Goal: Task Accomplishment & Management: Manage account settings

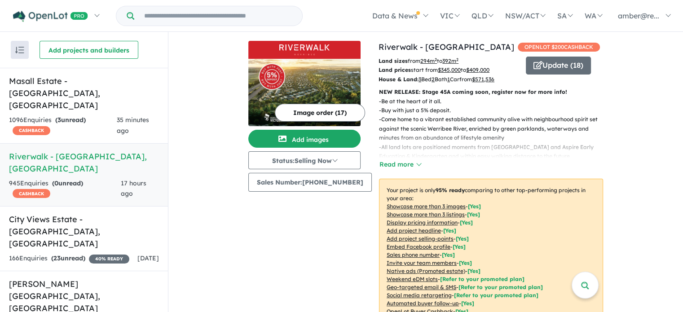
scroll to position [371, 0]
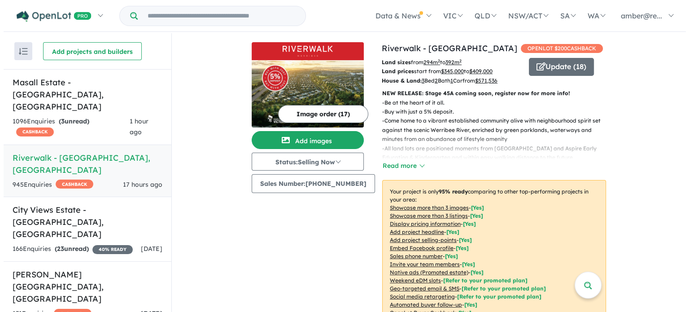
scroll to position [1, 0]
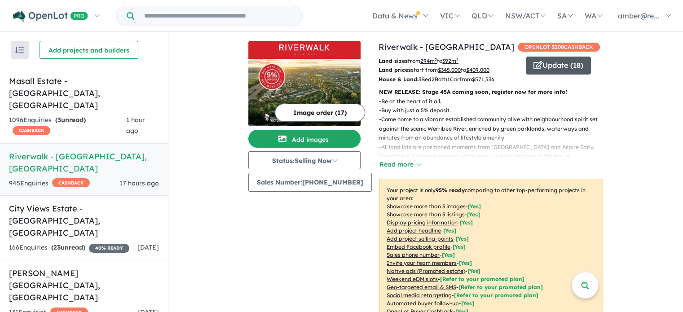
click at [563, 66] on button "Update ( 18 )" at bounding box center [558, 66] width 65 height 18
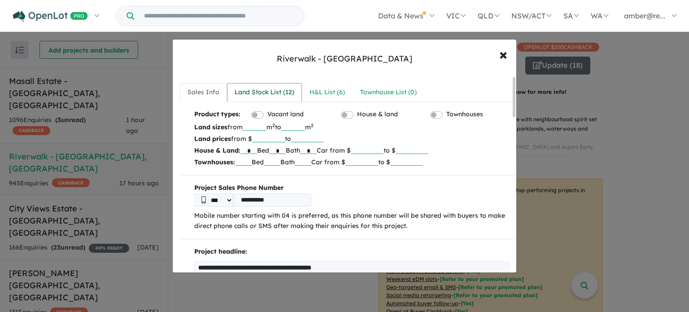
click at [285, 93] on div "Land Stock List ( 12 )" at bounding box center [265, 92] width 60 height 11
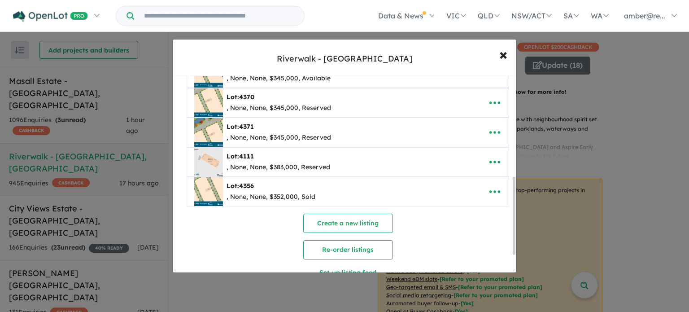
scroll to position [259, 0]
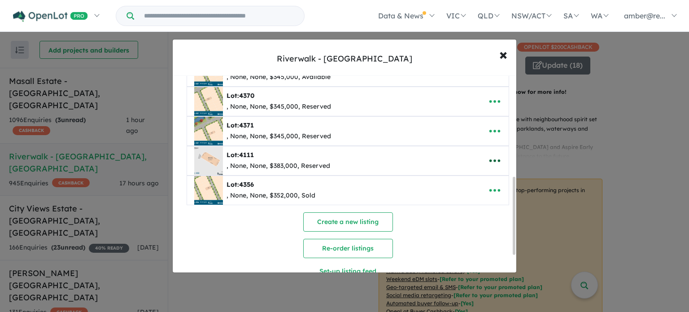
click at [492, 156] on icon "button" at bounding box center [494, 160] width 13 height 13
click at [486, 195] on link "Remove" at bounding box center [475, 203] width 66 height 21
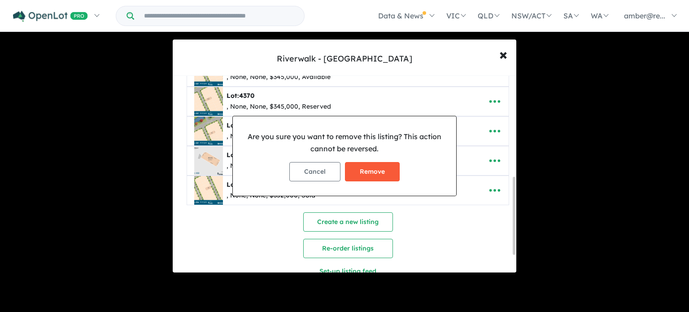
click at [363, 167] on button "Remove" at bounding box center [372, 171] width 55 height 19
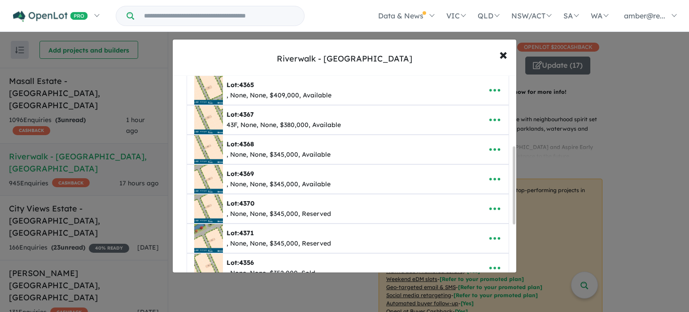
scroll to position [303, 0]
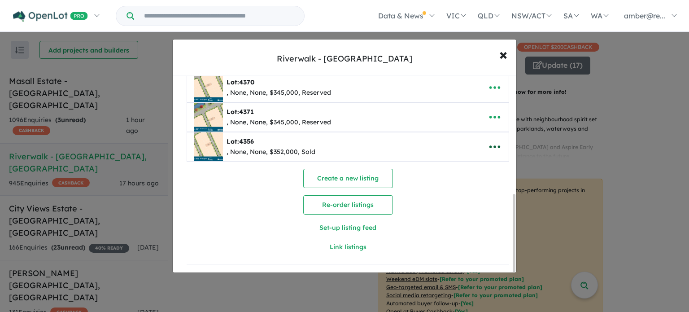
click at [495, 140] on icon "button" at bounding box center [494, 146] width 13 height 13
click at [486, 184] on link "Remove" at bounding box center [475, 190] width 66 height 21
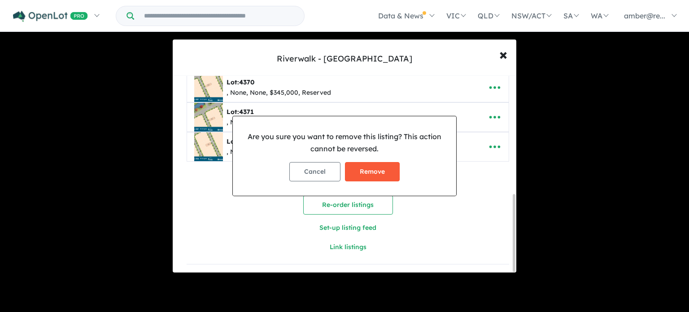
click at [379, 165] on button "Remove" at bounding box center [372, 171] width 55 height 19
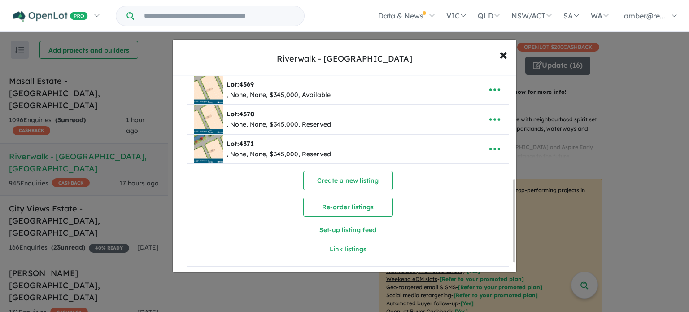
scroll to position [273, 0]
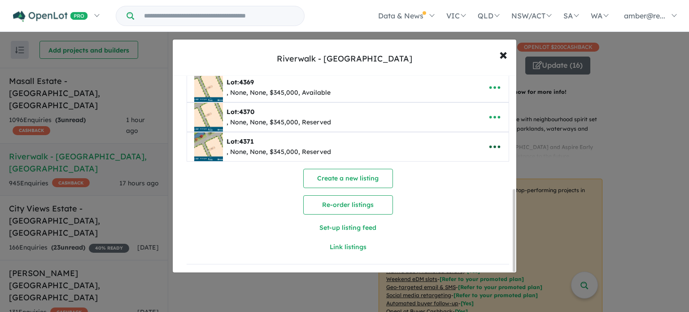
click at [498, 140] on icon "button" at bounding box center [494, 146] width 13 height 13
click at [484, 182] on link "Remove" at bounding box center [475, 190] width 66 height 21
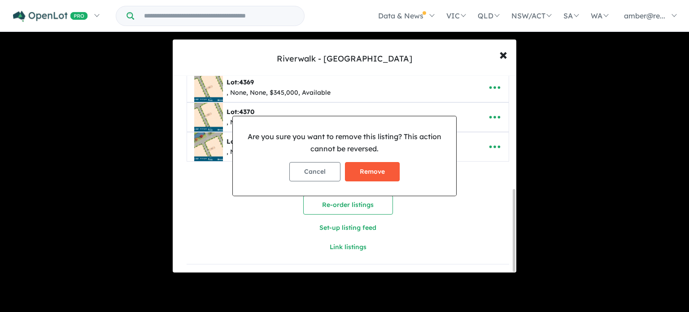
click at [386, 172] on button "Remove" at bounding box center [372, 171] width 55 height 19
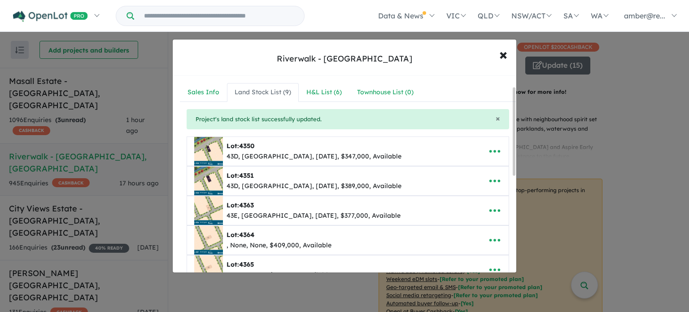
scroll to position [45, 0]
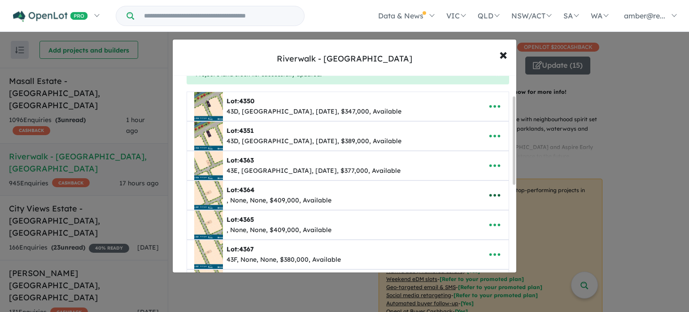
click at [492, 194] on icon "button" at bounding box center [495, 195] width 11 height 3
click at [479, 237] on link "Remove" at bounding box center [475, 238] width 66 height 21
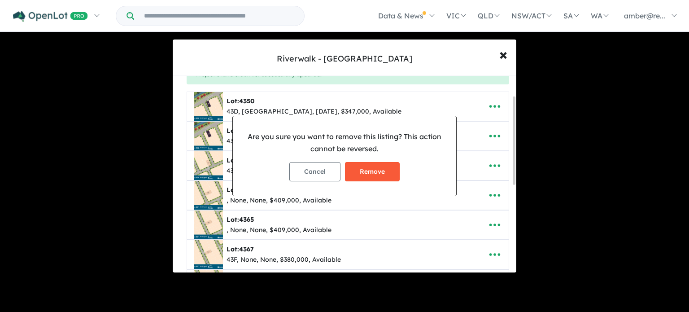
click at [385, 176] on button "Remove" at bounding box center [372, 171] width 55 height 19
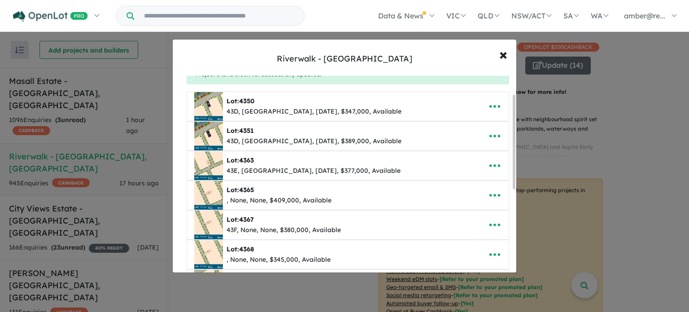
scroll to position [0, 0]
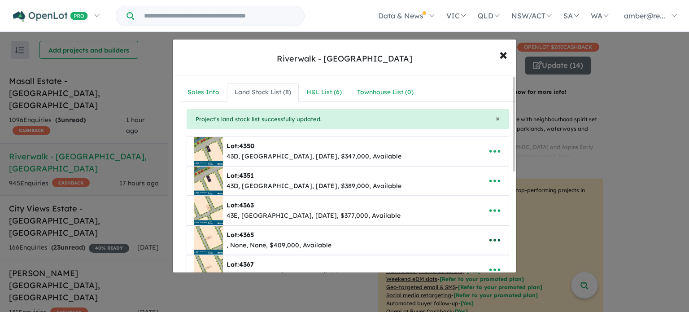
click at [496, 238] on icon "button" at bounding box center [494, 239] width 13 height 13
click at [483, 202] on link "Remove" at bounding box center [475, 198] width 66 height 21
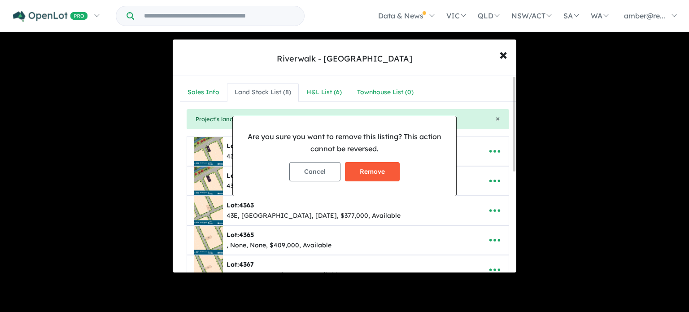
click at [369, 176] on button "Remove" at bounding box center [372, 171] width 55 height 19
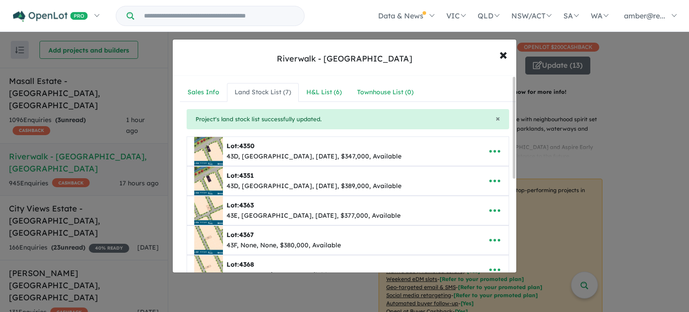
scroll to position [45, 0]
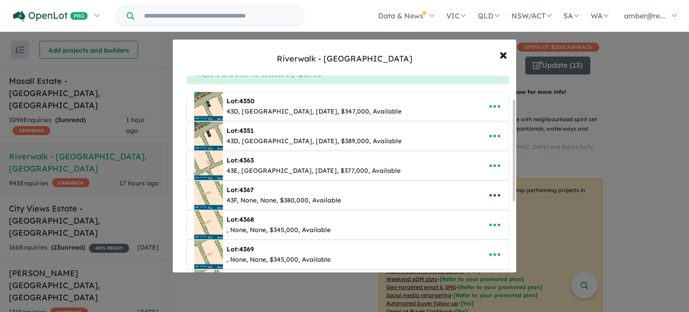
click at [492, 193] on icon "button" at bounding box center [494, 195] width 13 height 13
click at [468, 211] on link "Edit" at bounding box center [475, 218] width 66 height 21
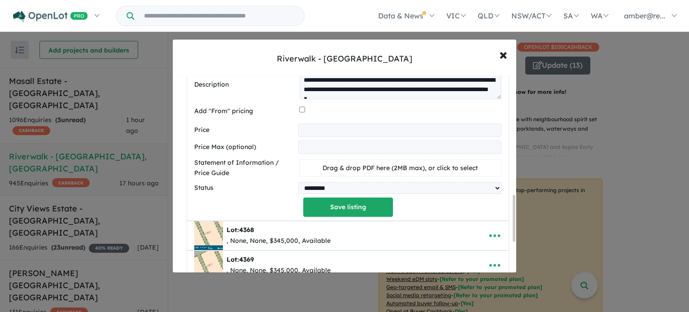
scroll to position [539, 0]
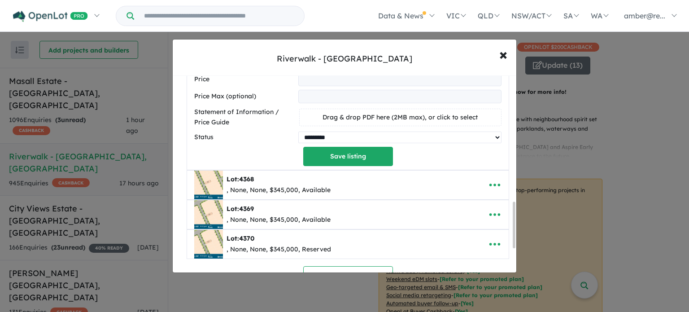
click at [360, 132] on select "********* ******** **** ******" at bounding box center [400, 138] width 203 height 12
select select "********"
click at [299, 132] on select "********* ******** **** ******" at bounding box center [400, 138] width 203 height 12
click at [357, 158] on button "Save listing" at bounding box center [348, 156] width 90 height 19
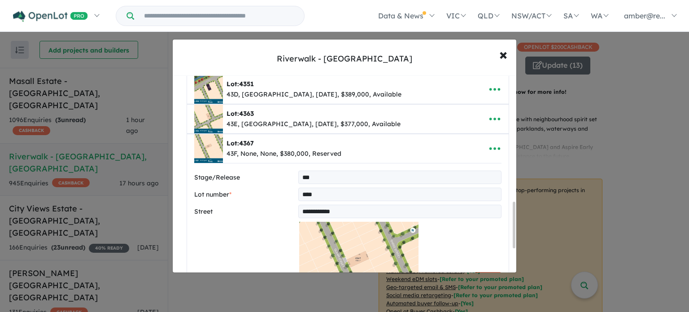
select select "********"
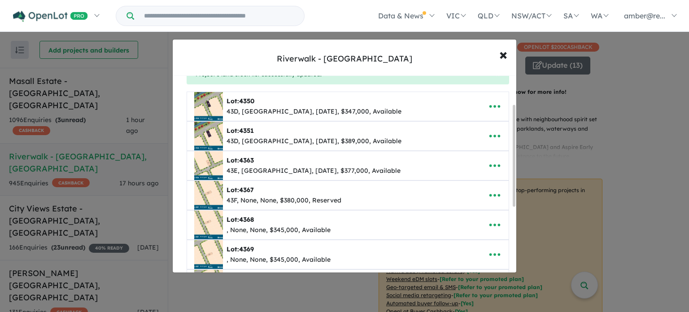
scroll to position [90, 0]
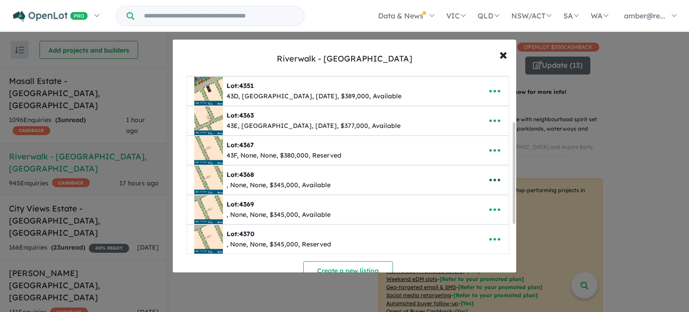
click at [493, 180] on icon "button" at bounding box center [494, 179] width 13 height 13
click at [366, 239] on div "Lot: 4370 , None, None, $345,000, Reserved" at bounding box center [334, 239] width 280 height 29
click at [492, 235] on icon "button" at bounding box center [494, 239] width 13 height 13
click at [439, 249] on div "Lot: 4370 , None, None, $345,000, Reserved" at bounding box center [334, 239] width 280 height 29
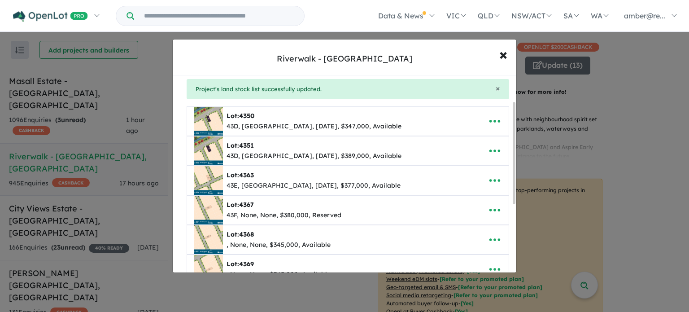
scroll to position [50, 0]
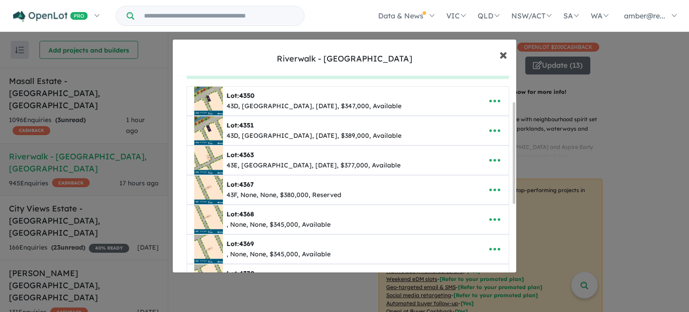
click at [502, 56] on span "×" at bounding box center [504, 53] width 8 height 19
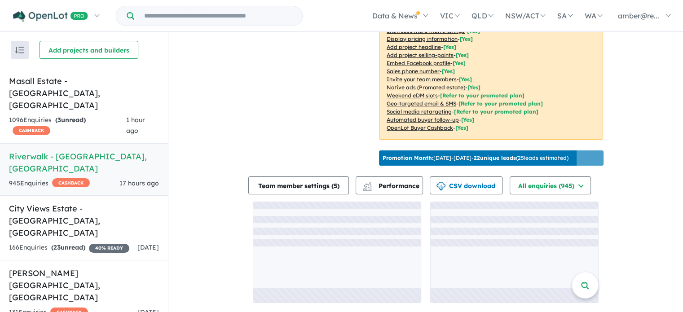
scroll to position [191, 0]
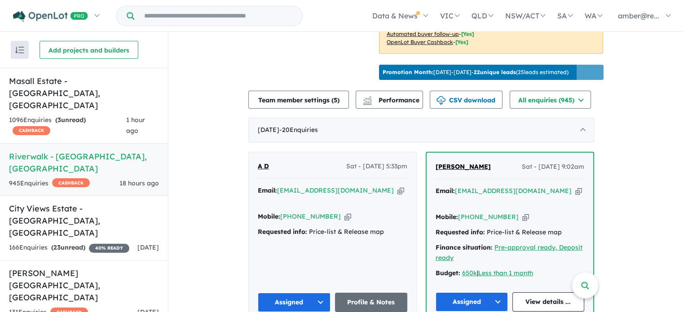
scroll to position [314, 0]
